Goal: Communication & Community: Answer question/provide support

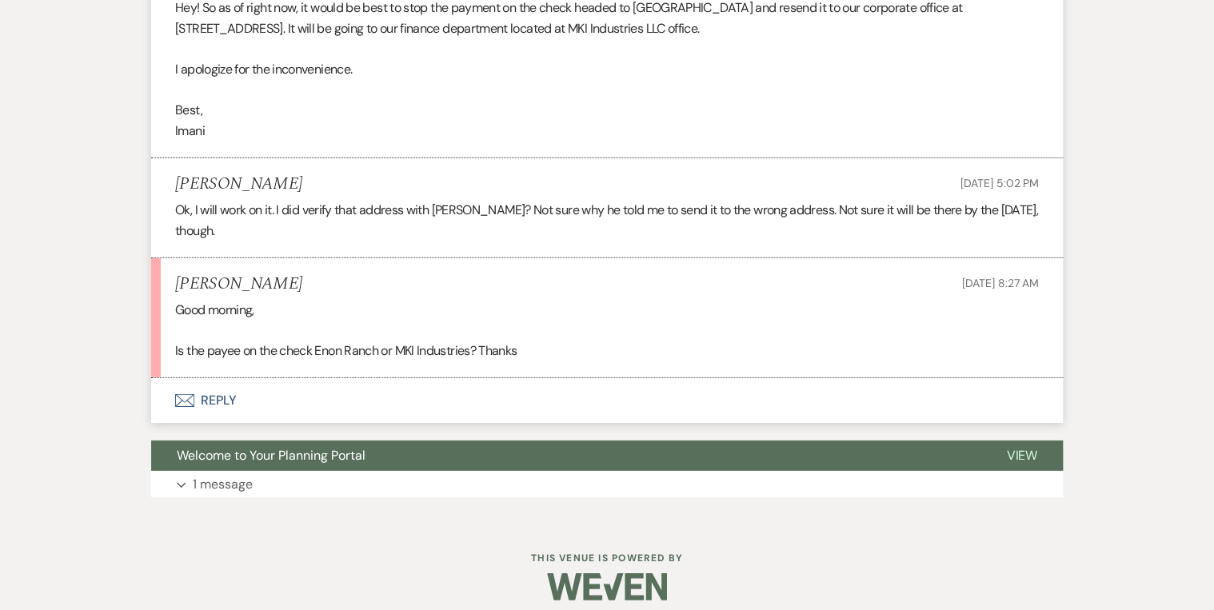
click at [216, 390] on button "Envelope Reply" at bounding box center [607, 400] width 912 height 45
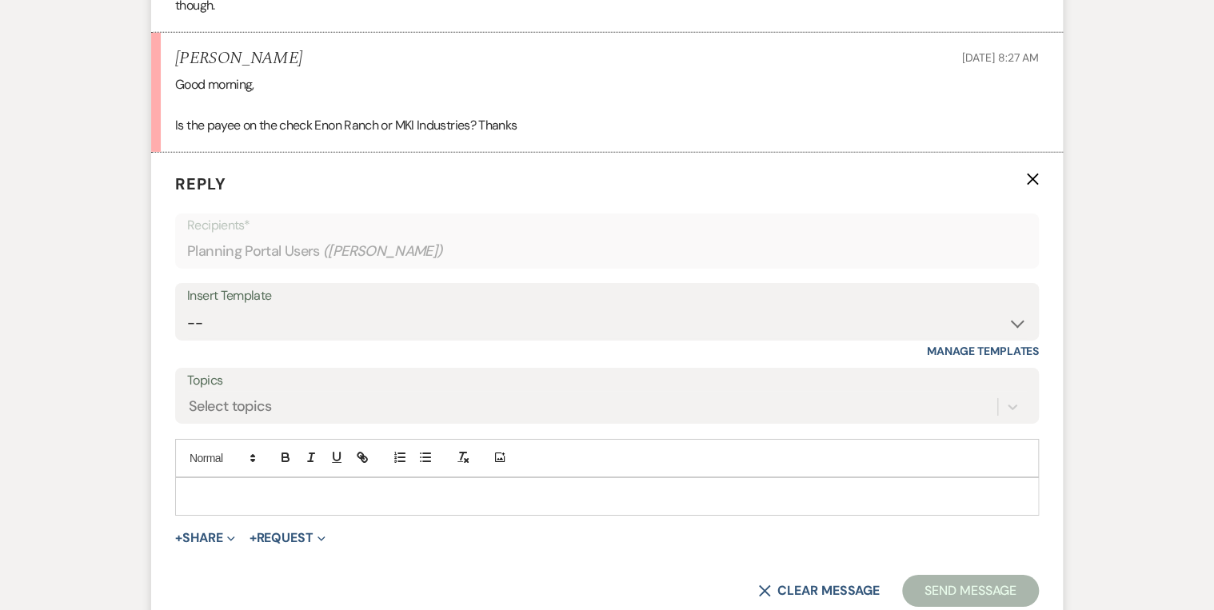
scroll to position [2520, 0]
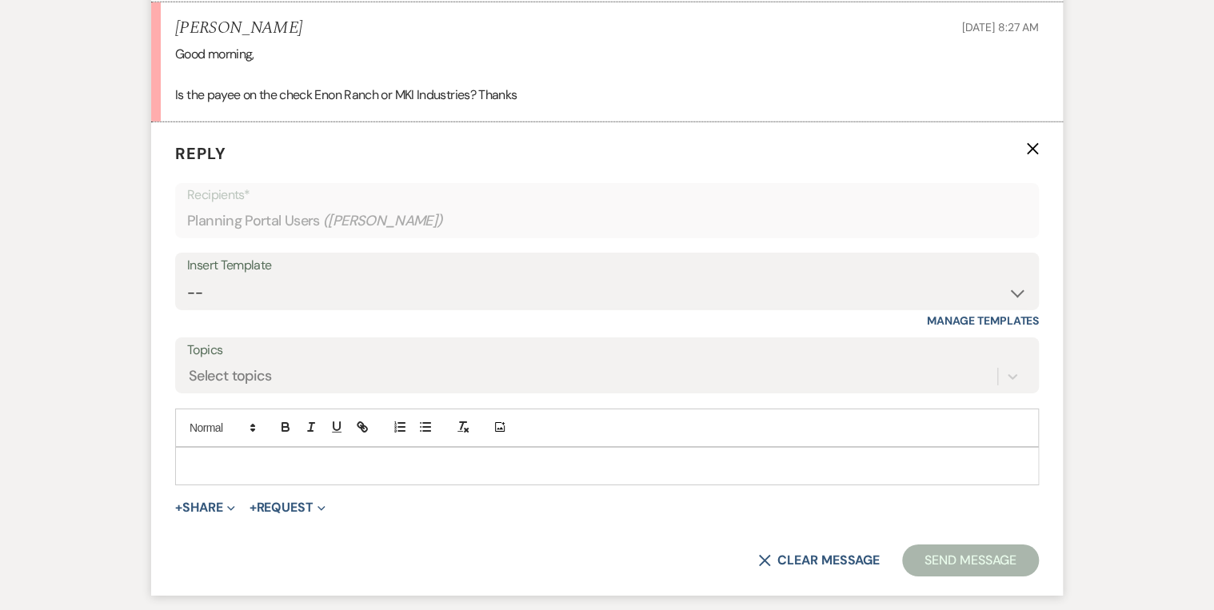
click at [267, 464] on p at bounding box center [607, 466] width 838 height 18
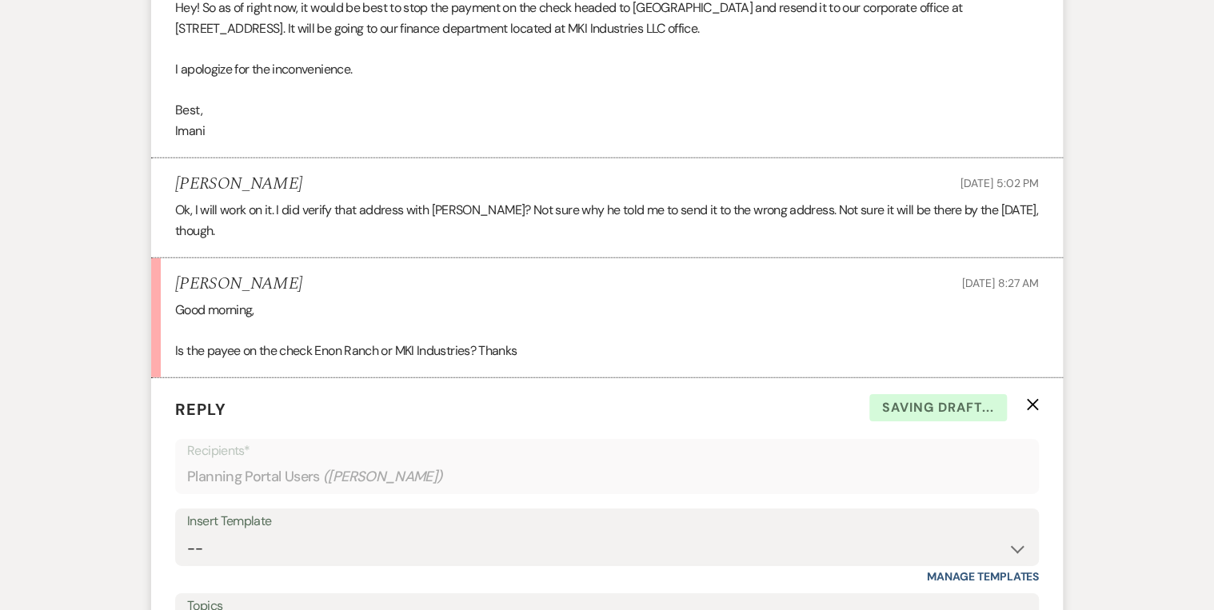
scroll to position [2200, 0]
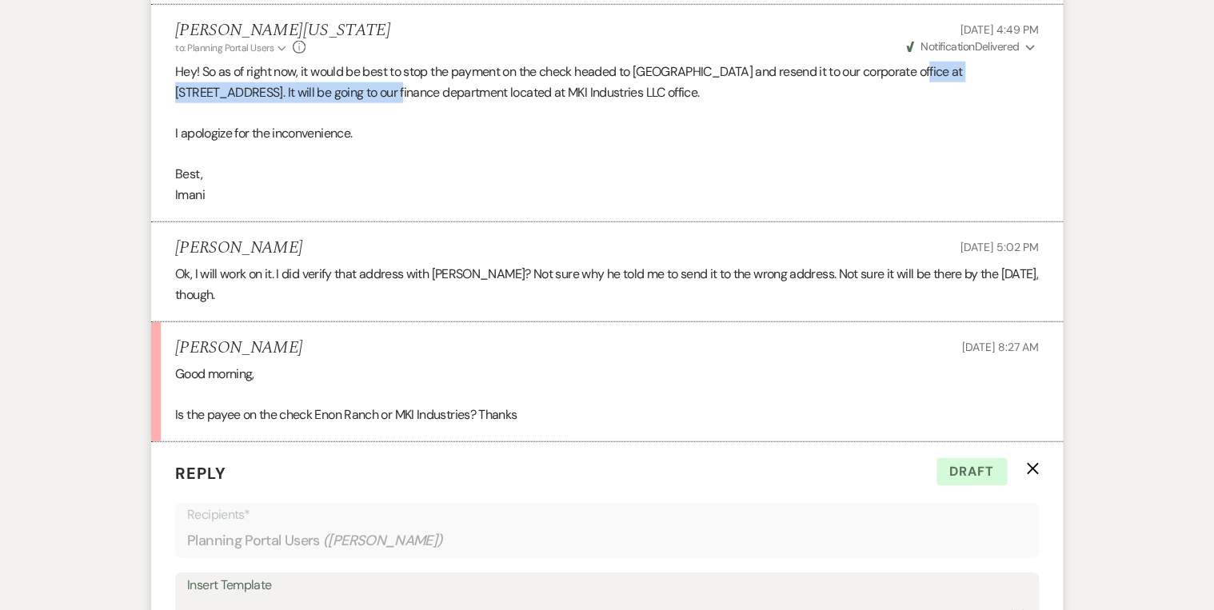
drag, startPoint x: 916, startPoint y: 70, endPoint x: 361, endPoint y: 91, distance: 554.6
click at [361, 91] on p "Hey! So as of right now, it would be best to stop the payment on the check head…" at bounding box center [607, 82] width 864 height 41
drag, startPoint x: 361, startPoint y: 91, endPoint x: 353, endPoint y: 96, distance: 9.3
copy p "[STREET_ADDRESS]"
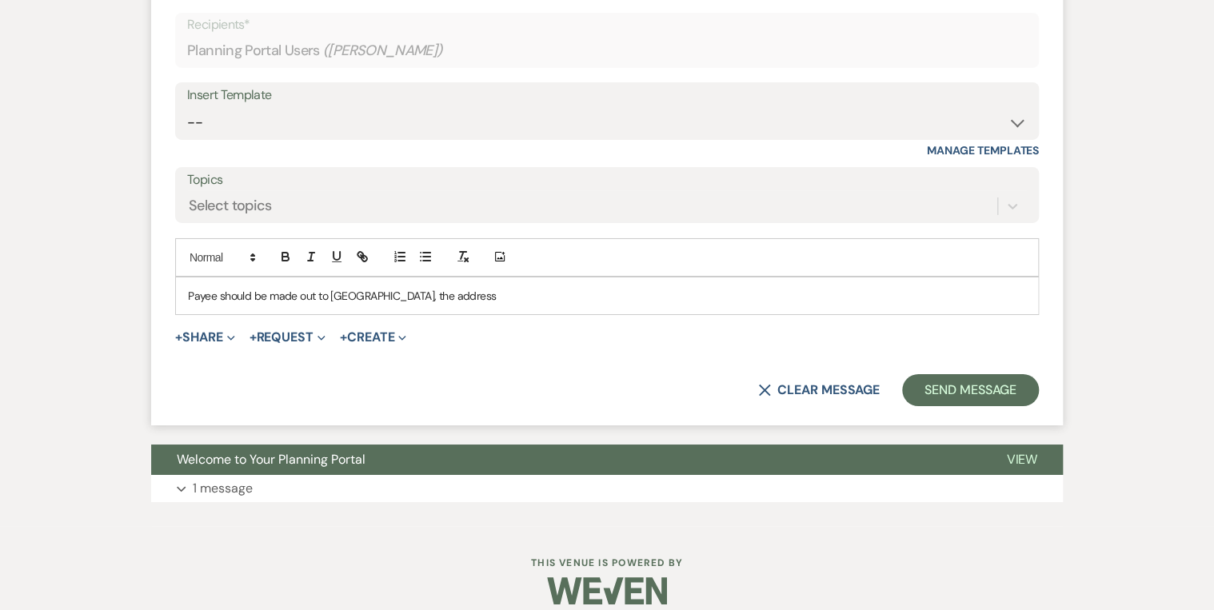
scroll to position [2705, 0]
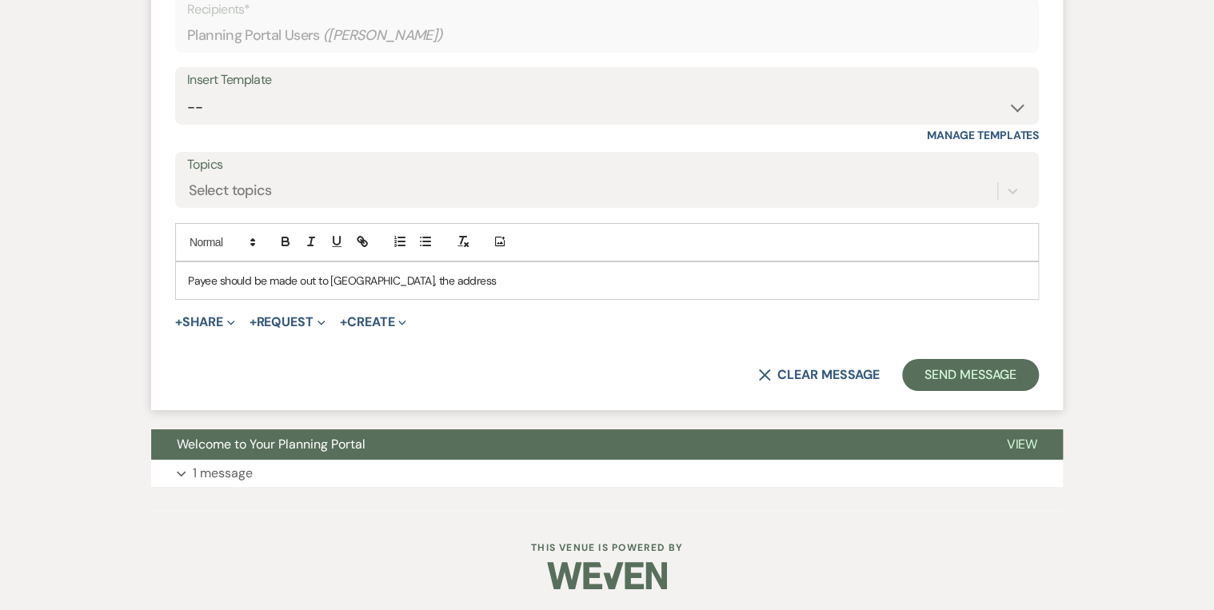
click at [446, 277] on p "Payee should be made out to [GEOGRAPHIC_DATA], the address" at bounding box center [607, 281] width 838 height 18
click at [497, 277] on span "[STREET_ADDRESS]" at bounding box center [543, 280] width 93 height 14
click at [189, 272] on p "Payee should be made out to [GEOGRAPHIC_DATA], the address is [STREET_ADDRESS]" at bounding box center [607, 281] width 838 height 18
click at [725, 278] on p "The payee should be made out to [GEOGRAPHIC_DATA], the address is [STREET_ADDRE…" at bounding box center [607, 281] width 838 height 18
click at [929, 359] on button "Send Message" at bounding box center [970, 375] width 137 height 32
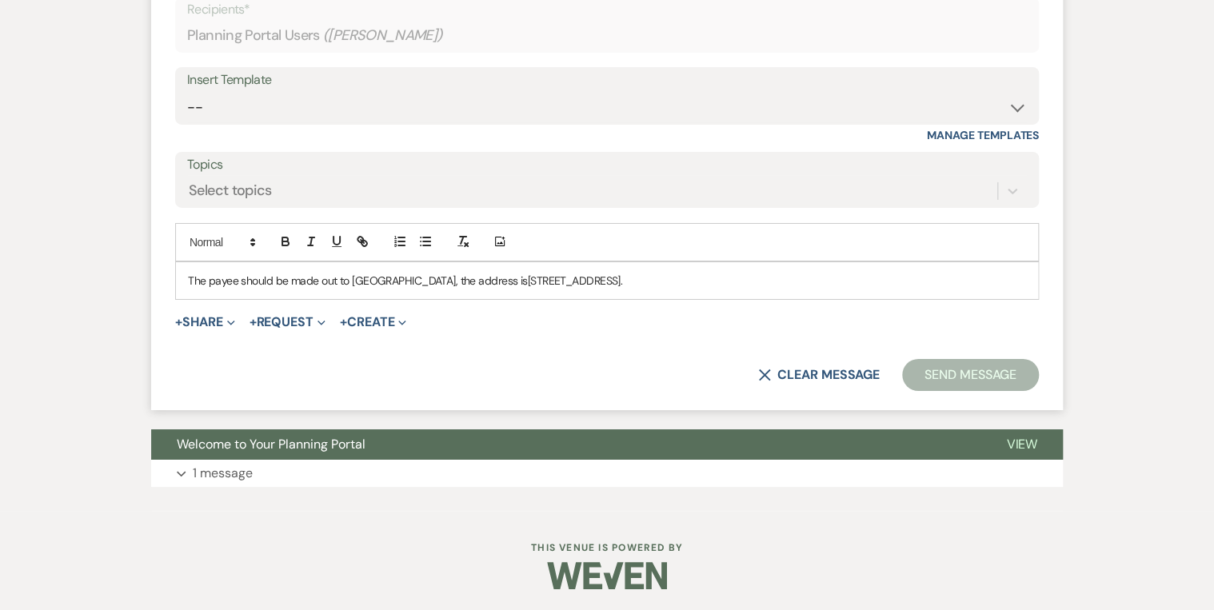
scroll to position [2403, 0]
